Goal: Navigation & Orientation: Find specific page/section

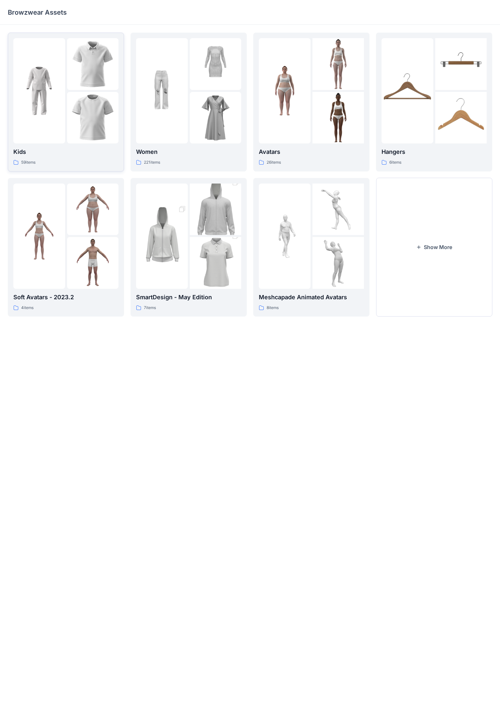
click at [97, 166] on div "59 items" at bounding box center [65, 162] width 105 height 7
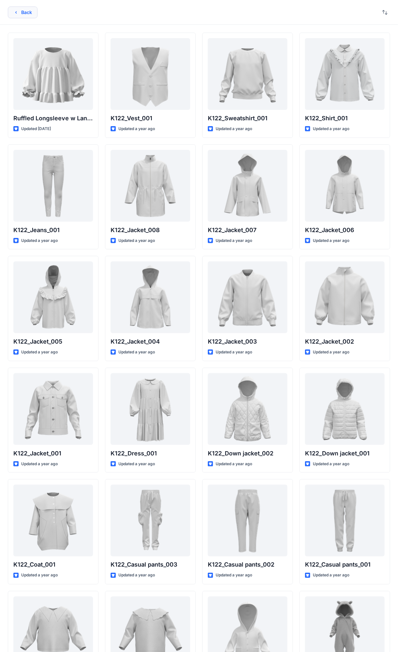
click at [22, 12] on button "Back" at bounding box center [23, 13] width 30 height 12
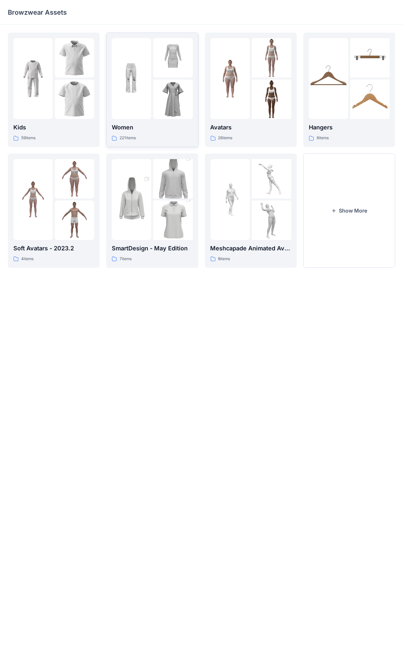
click at [161, 120] on div "Women 221 items" at bounding box center [152, 89] width 81 height 103
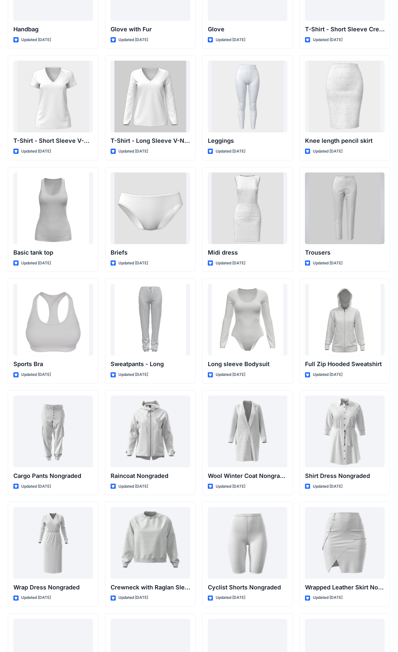
scroll to position [3786, 0]
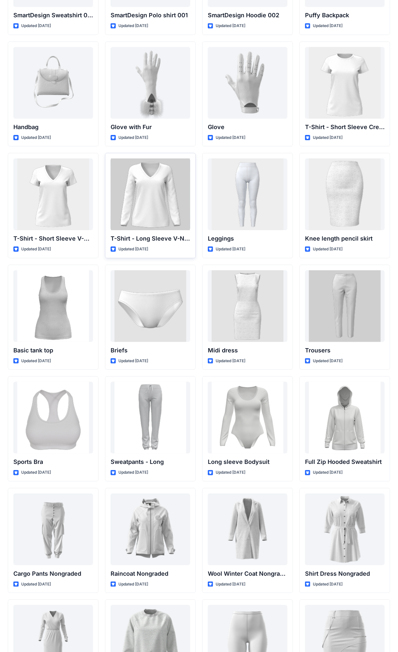
click at [148, 184] on div at bounding box center [150, 194] width 80 height 72
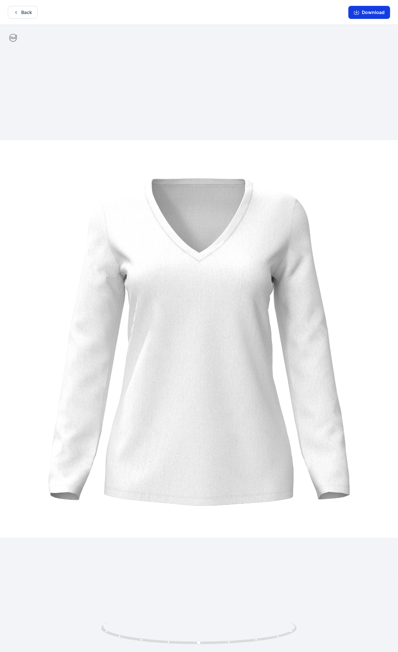
click at [362, 14] on button "Download" at bounding box center [369, 12] width 42 height 13
